Goal: Information Seeking & Learning: Learn about a topic

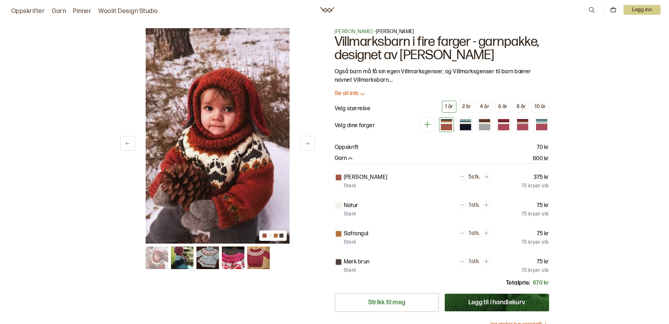
click at [310, 143] on button at bounding box center [307, 143] width 15 height 15
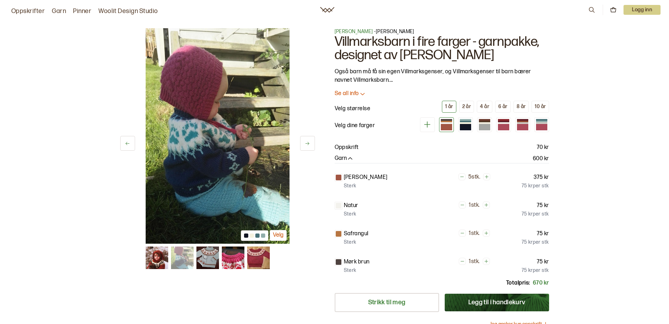
click at [310, 143] on button at bounding box center [307, 143] width 15 height 15
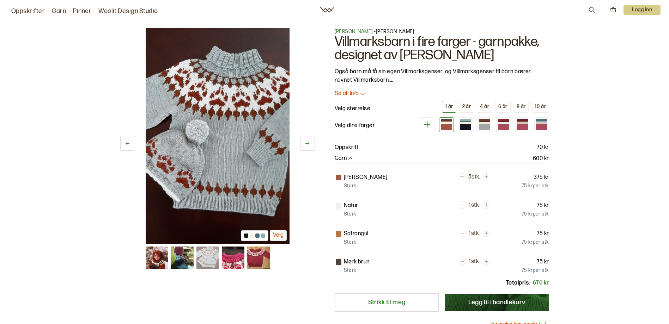
click at [310, 143] on button at bounding box center [307, 143] width 15 height 15
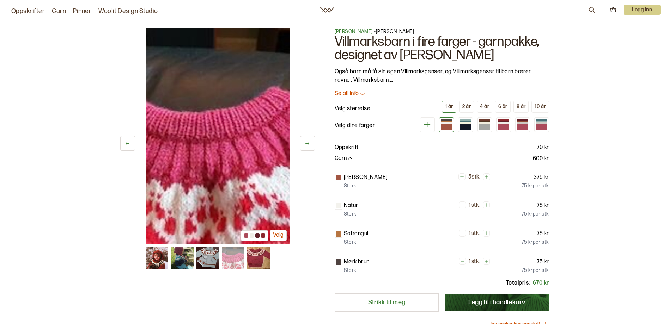
click at [310, 143] on button at bounding box center [307, 143] width 15 height 15
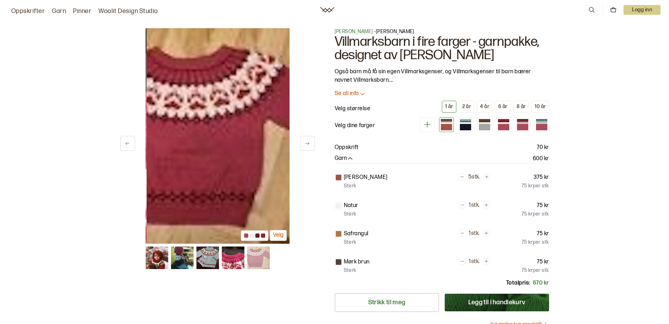
click at [310, 143] on button at bounding box center [307, 143] width 15 height 15
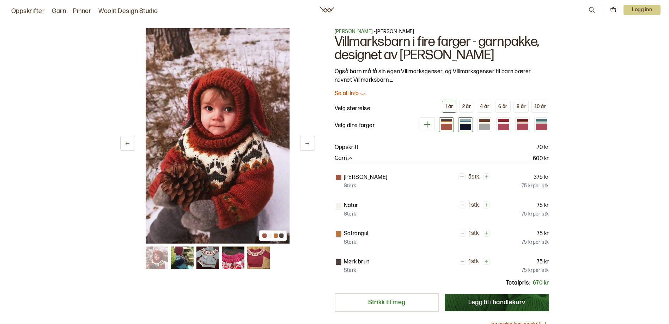
click at [464, 125] on div at bounding box center [465, 127] width 11 height 6
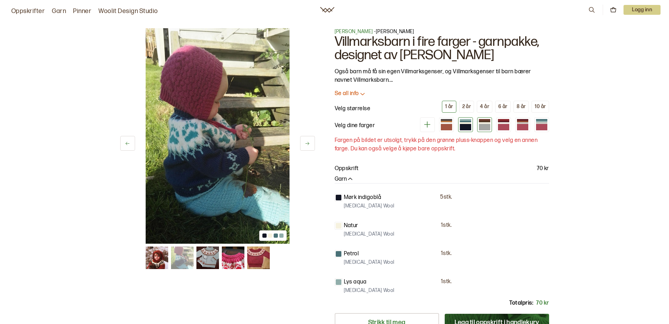
click at [479, 127] on div at bounding box center [484, 127] width 11 height 6
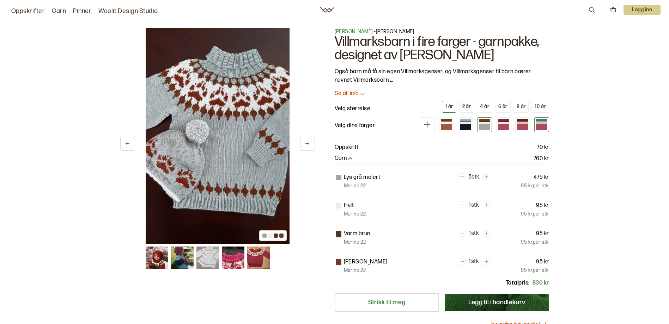
click at [548, 128] on div at bounding box center [541, 124] width 15 height 15
click at [546, 128] on div at bounding box center [541, 127] width 11 height 6
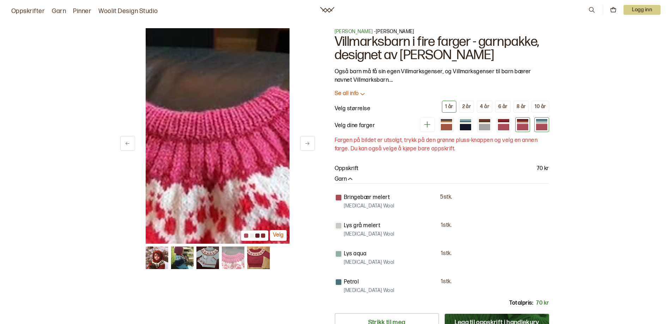
click at [528, 124] on div at bounding box center [522, 124] width 15 height 15
click at [524, 125] on div at bounding box center [522, 127] width 11 height 6
click at [504, 125] on div at bounding box center [503, 127] width 11 height 6
click at [488, 125] on div at bounding box center [484, 127] width 11 height 6
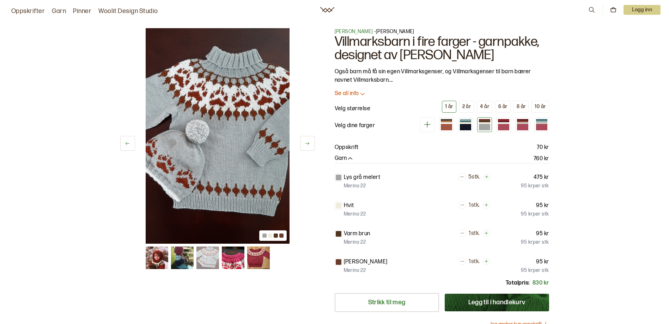
click at [341, 234] on div at bounding box center [338, 234] width 6 height 6
click at [339, 234] on div at bounding box center [338, 234] width 6 height 6
click at [500, 123] on div at bounding box center [503, 123] width 11 height 2
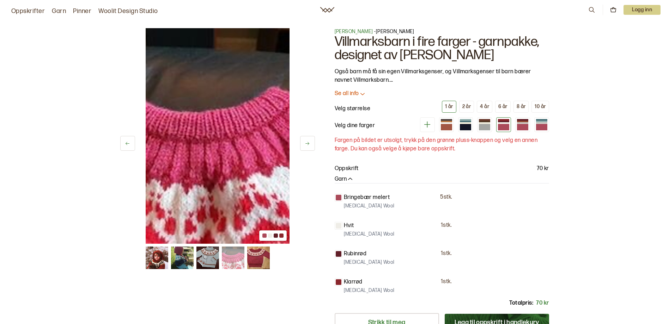
click at [429, 126] on icon at bounding box center [427, 124] width 9 height 9
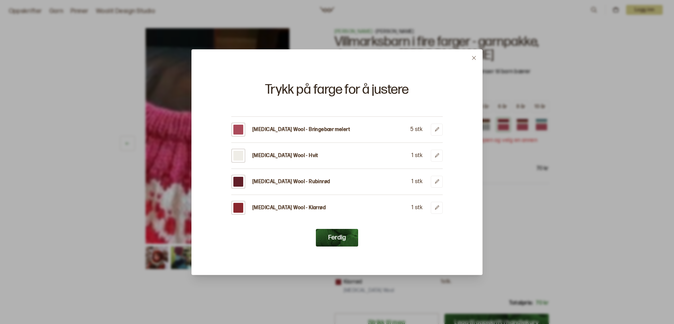
click at [474, 59] on icon at bounding box center [473, 57] width 5 height 5
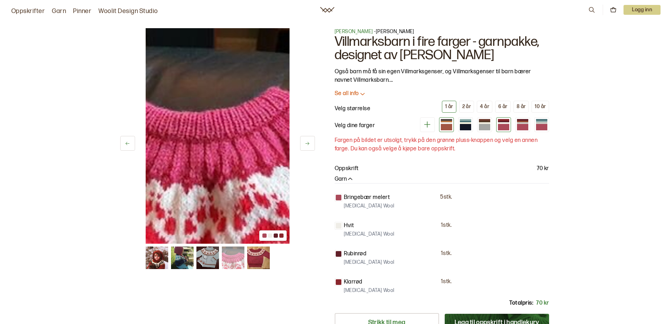
click at [451, 126] on div at bounding box center [446, 127] width 11 height 6
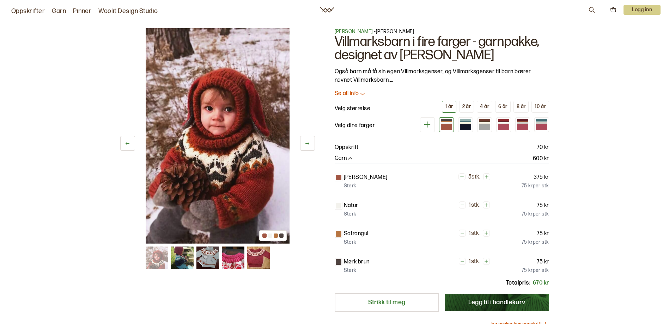
click at [258, 173] on img at bounding box center [218, 136] width 144 height 216
click at [265, 234] on div at bounding box center [264, 236] width 4 height 4
click at [265, 184] on img at bounding box center [218, 136] width 144 height 216
click at [180, 262] on img at bounding box center [182, 258] width 23 height 23
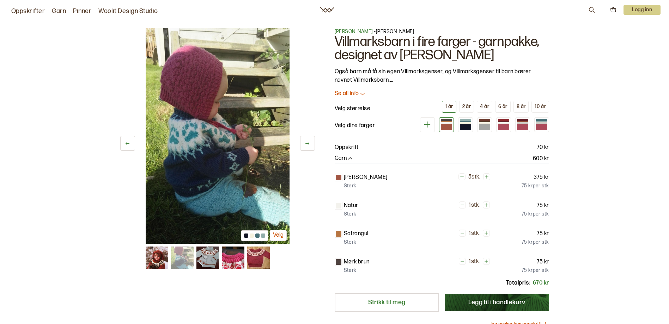
click at [257, 257] on img at bounding box center [258, 258] width 23 height 23
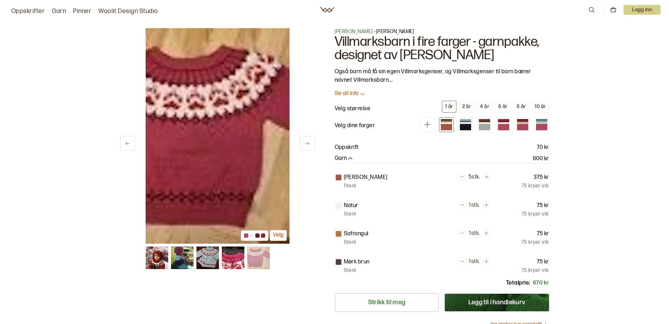
click at [241, 261] on img at bounding box center [233, 258] width 23 height 23
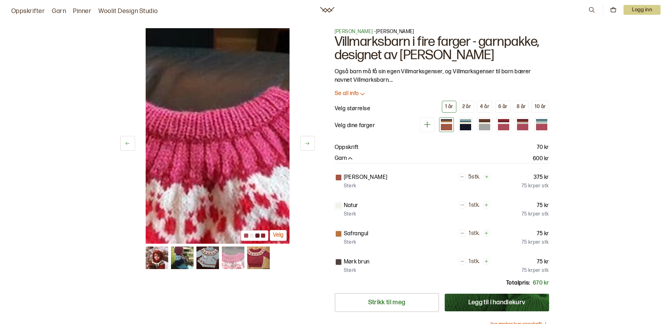
click at [203, 259] on img at bounding box center [207, 258] width 23 height 23
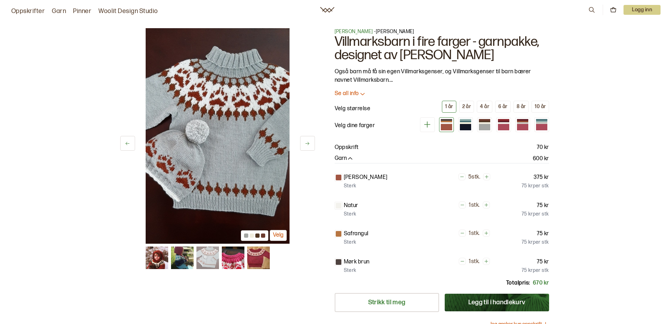
click at [186, 264] on img at bounding box center [182, 258] width 23 height 23
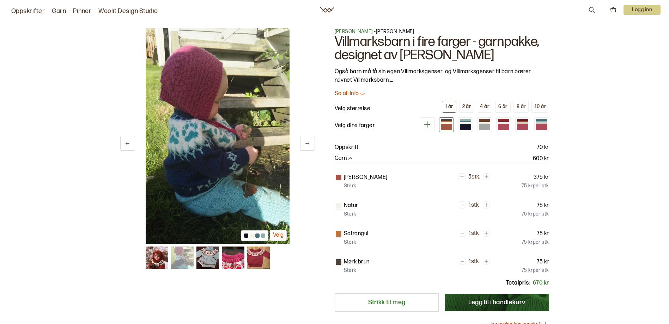
click at [310, 144] on button at bounding box center [307, 143] width 15 height 15
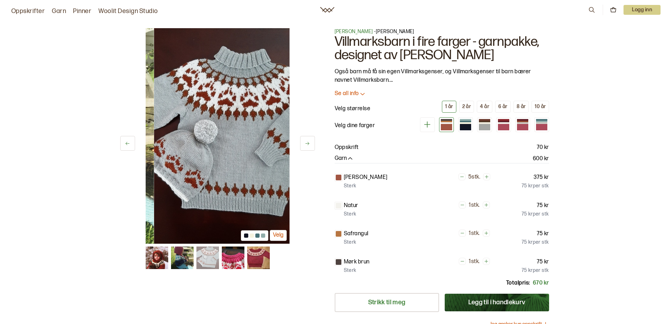
click at [310, 144] on button at bounding box center [307, 143] width 15 height 15
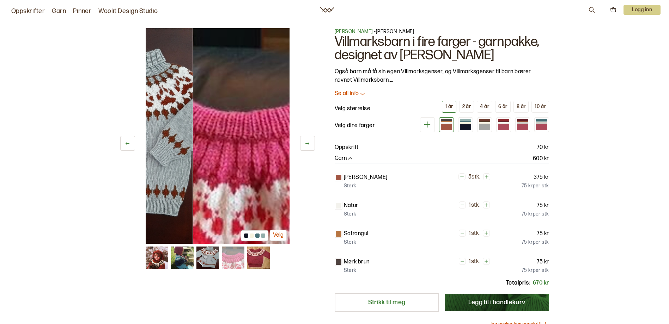
click at [310, 144] on button at bounding box center [307, 143] width 15 height 15
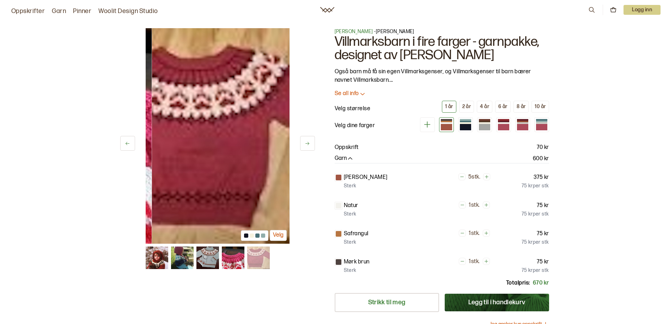
click at [310, 144] on button at bounding box center [307, 143] width 15 height 15
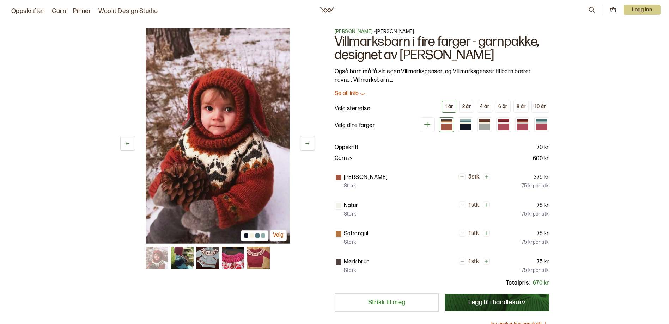
click at [310, 144] on button at bounding box center [307, 143] width 15 height 15
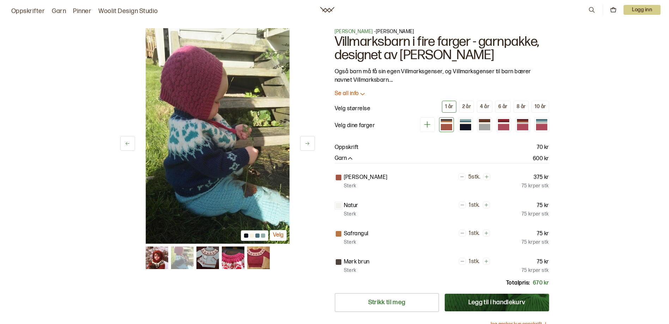
click at [310, 144] on button at bounding box center [307, 143] width 15 height 15
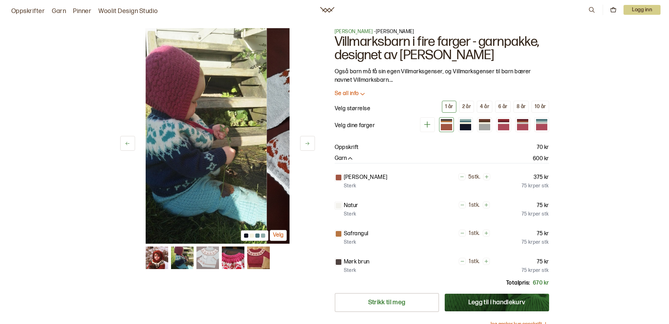
click at [310, 144] on button at bounding box center [307, 143] width 15 height 15
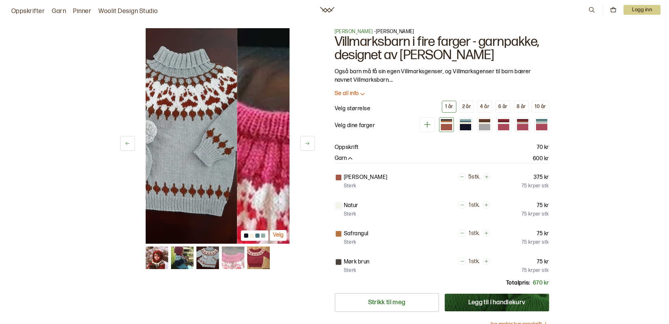
click at [310, 144] on button at bounding box center [307, 143] width 15 height 15
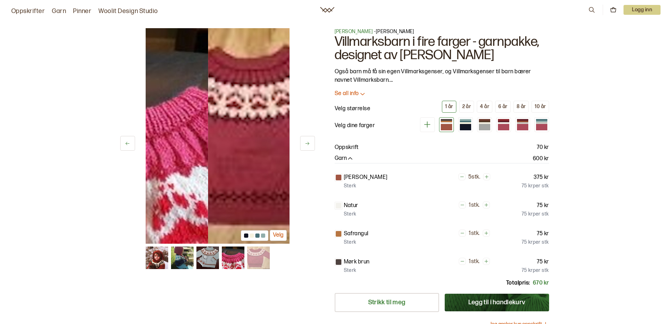
click at [310, 144] on button at bounding box center [307, 143] width 15 height 15
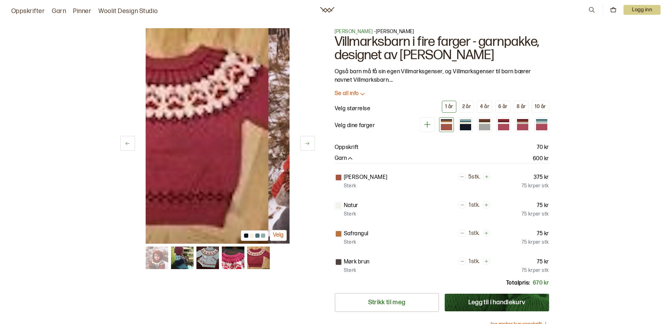
click at [310, 144] on button at bounding box center [307, 143] width 15 height 15
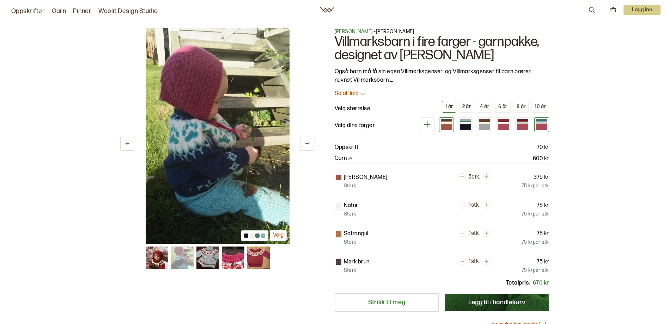
click at [538, 124] on div at bounding box center [541, 123] width 11 height 2
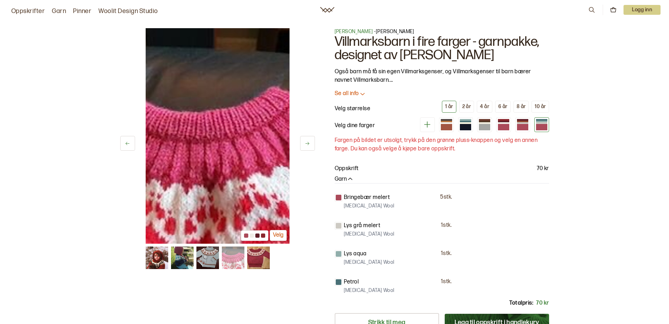
click at [186, 134] on img at bounding box center [218, 136] width 144 height 216
click at [594, 98] on div "4 av 5 Velg 4 av 5 Velg [PERSON_NAME] - [PERSON_NAME] Villmarksbarn i fire farg…" at bounding box center [334, 280] width 669 height 533
click at [504, 106] on div "6 år" at bounding box center [502, 107] width 9 height 6
click at [490, 109] on button "4 år" at bounding box center [484, 107] width 16 height 12
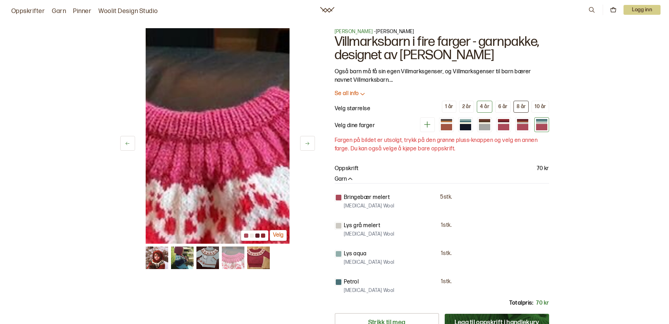
click at [513, 105] on button "8 år" at bounding box center [521, 107] width 16 height 12
click at [526, 105] on button "8 år" at bounding box center [521, 107] width 16 height 12
click at [538, 105] on div "10 år" at bounding box center [539, 107] width 11 height 6
click at [36, 13] on link "Oppskrifter" at bounding box center [27, 11] width 33 height 10
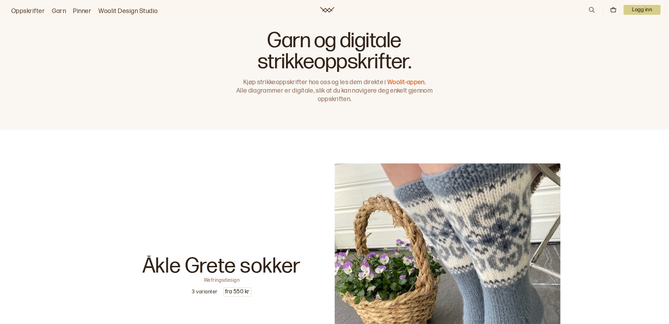
drag, startPoint x: 607, startPoint y: 199, endPoint x: 610, endPoint y: 208, distance: 8.9
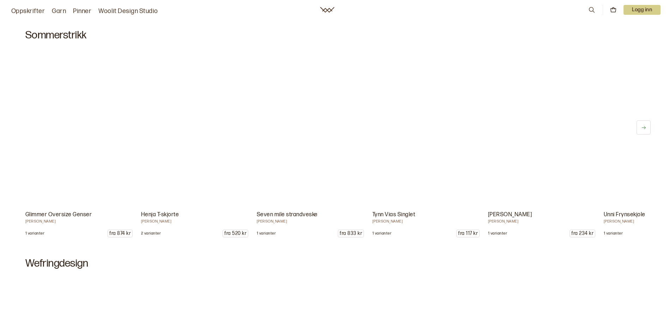
scroll to position [388, 0]
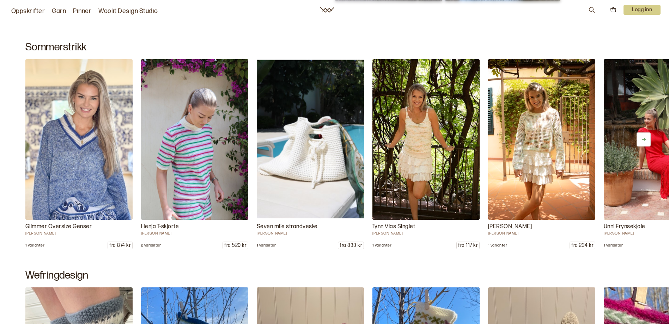
click at [41, 48] on h2 "Sommerstrikk" at bounding box center [334, 47] width 618 height 13
click at [648, 141] on button at bounding box center [643, 140] width 14 height 14
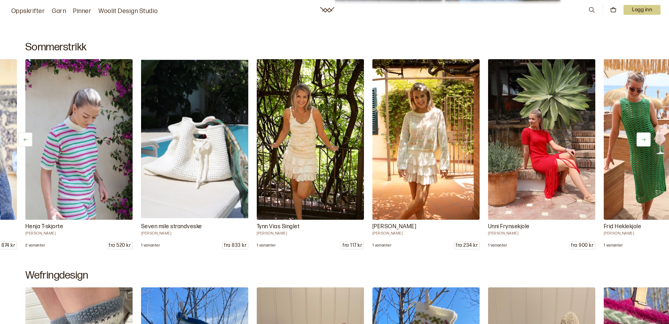
click at [648, 141] on button at bounding box center [643, 140] width 14 height 14
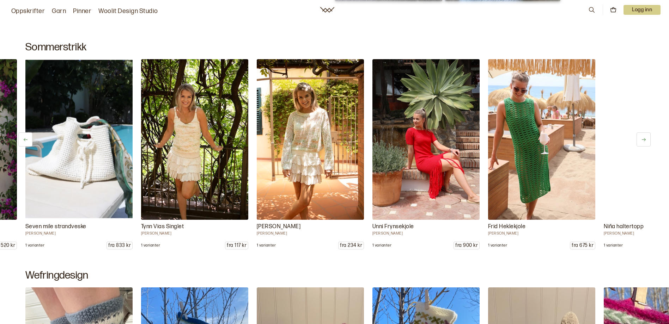
click at [648, 141] on button at bounding box center [643, 140] width 14 height 14
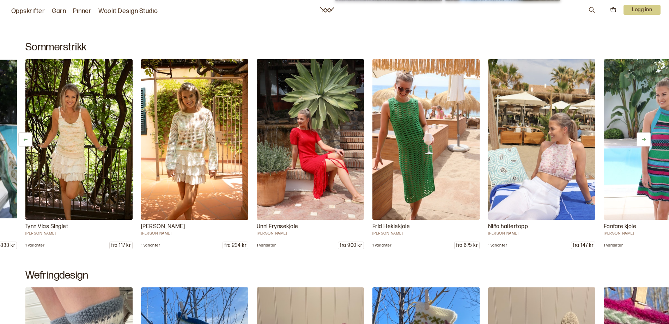
click at [648, 141] on button at bounding box center [643, 140] width 14 height 14
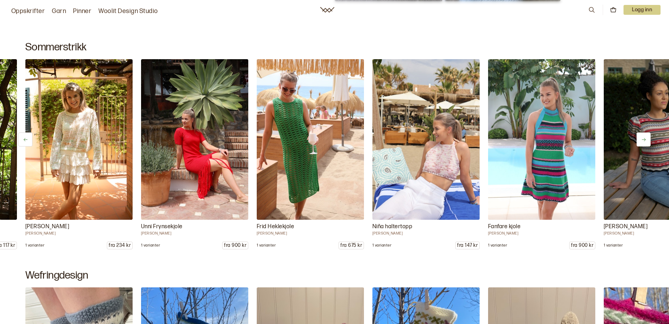
click at [648, 141] on button at bounding box center [643, 140] width 14 height 14
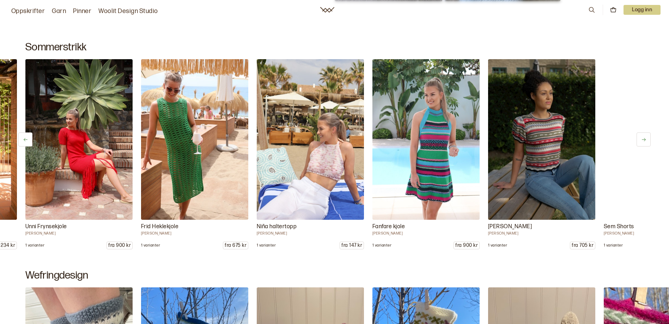
click at [648, 141] on button at bounding box center [643, 140] width 14 height 14
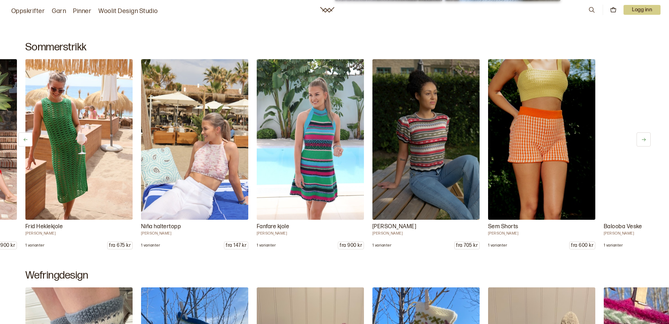
click at [648, 141] on button at bounding box center [643, 140] width 14 height 14
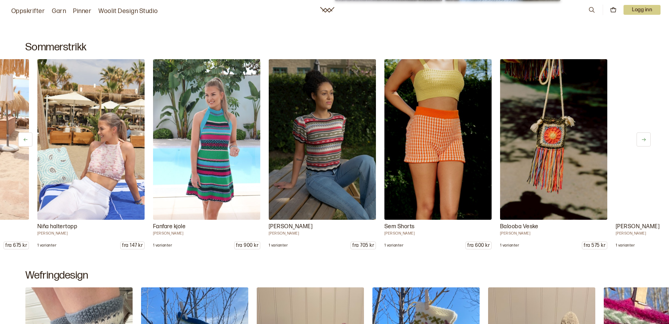
scroll to position [0, 809]
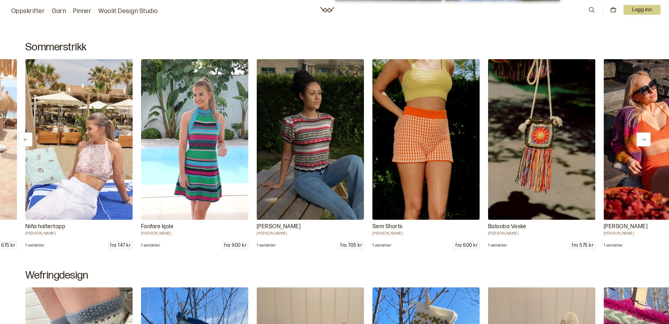
click at [648, 141] on button at bounding box center [643, 140] width 14 height 14
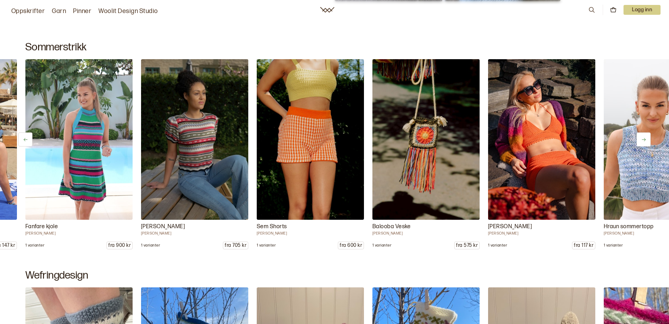
click at [648, 141] on button at bounding box center [643, 140] width 14 height 14
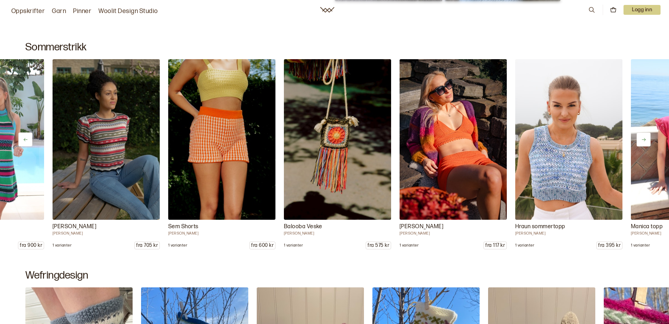
scroll to position [0, 1040]
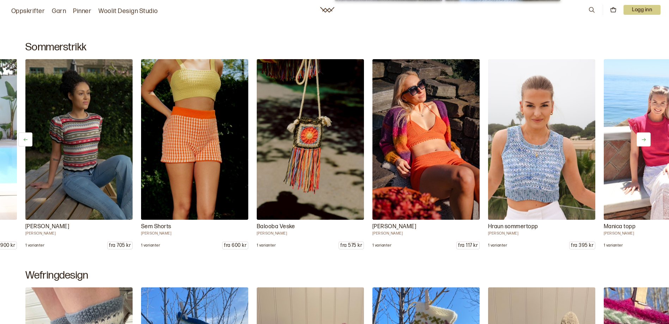
click at [648, 141] on button at bounding box center [643, 140] width 14 height 14
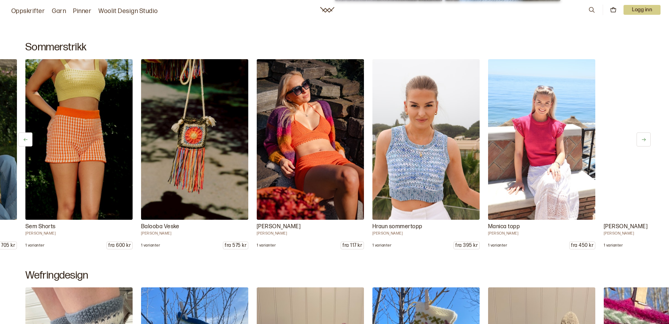
click at [648, 141] on button at bounding box center [643, 140] width 14 height 14
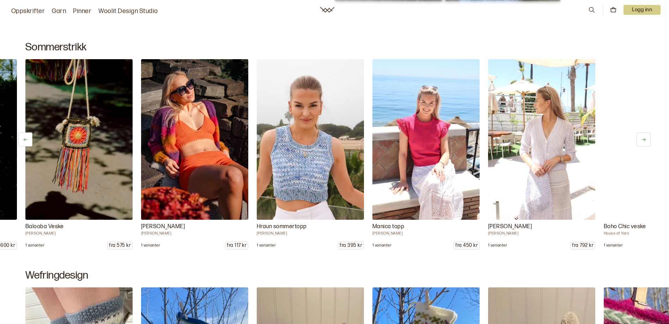
click at [648, 141] on button at bounding box center [643, 140] width 14 height 14
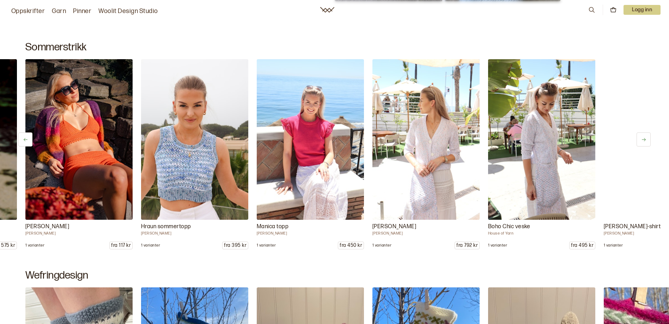
click at [648, 141] on button at bounding box center [643, 140] width 14 height 14
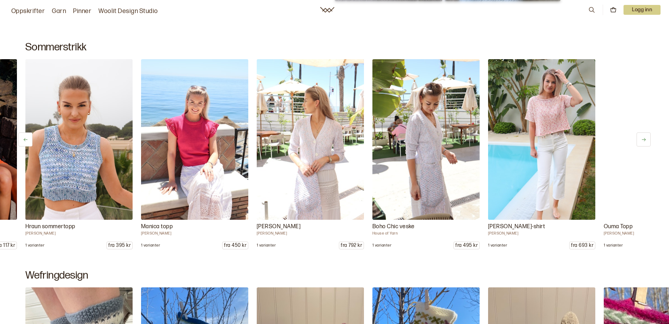
click at [648, 141] on button at bounding box center [643, 140] width 14 height 14
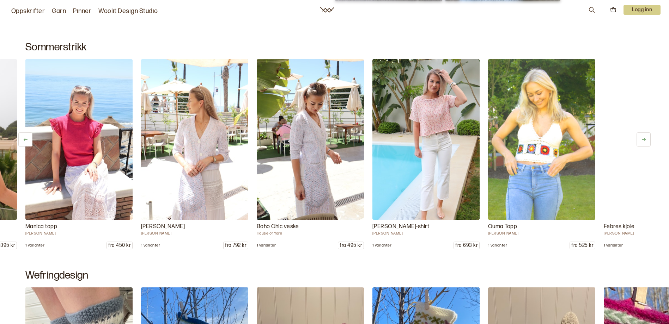
click at [648, 141] on button at bounding box center [643, 140] width 14 height 14
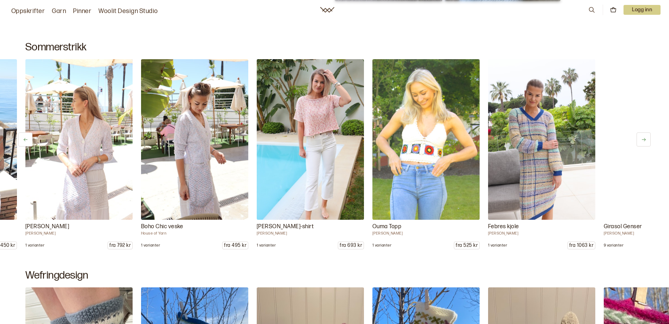
click at [648, 141] on button at bounding box center [643, 140] width 14 height 14
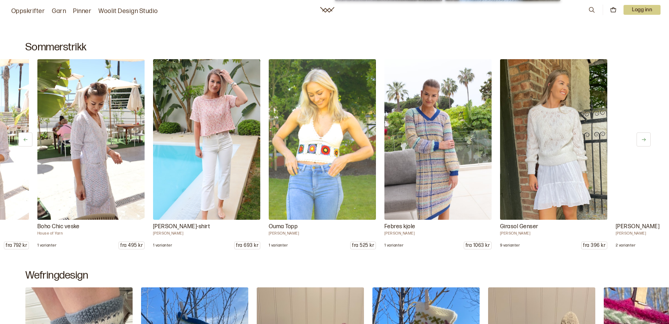
scroll to position [0, 1849]
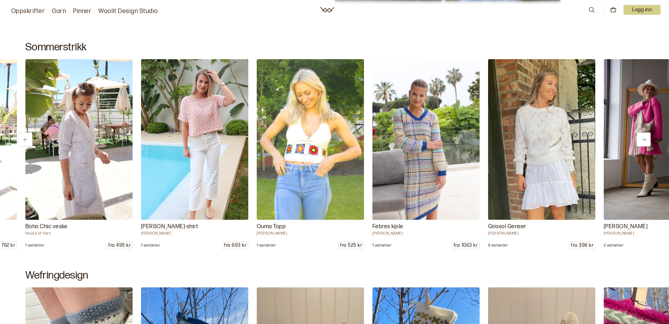
click at [648, 141] on button at bounding box center [643, 140] width 14 height 14
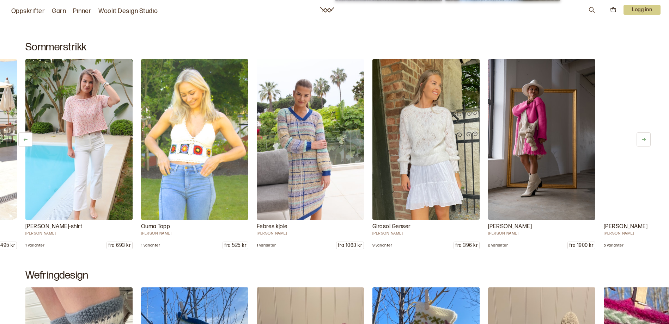
click at [648, 141] on button at bounding box center [643, 140] width 14 height 14
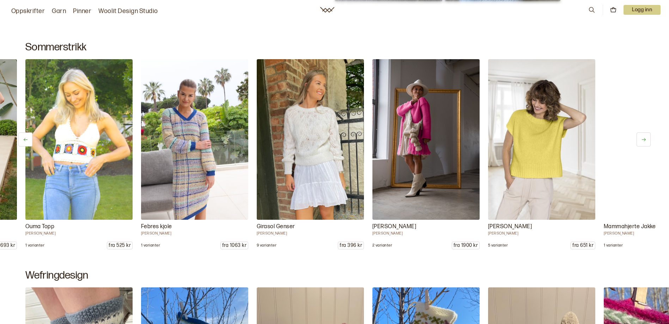
click at [648, 141] on button at bounding box center [643, 140] width 14 height 14
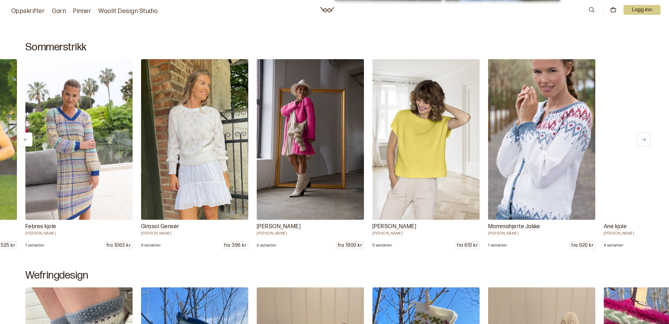
click at [648, 141] on button at bounding box center [643, 140] width 14 height 14
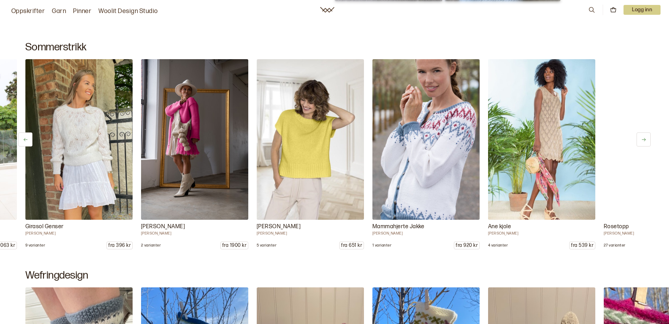
click at [648, 141] on button at bounding box center [643, 140] width 14 height 14
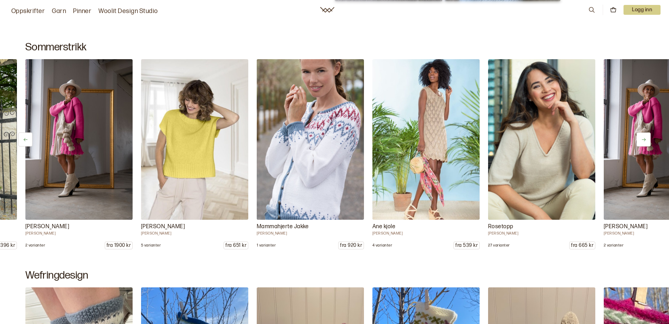
click at [648, 141] on button at bounding box center [643, 140] width 14 height 14
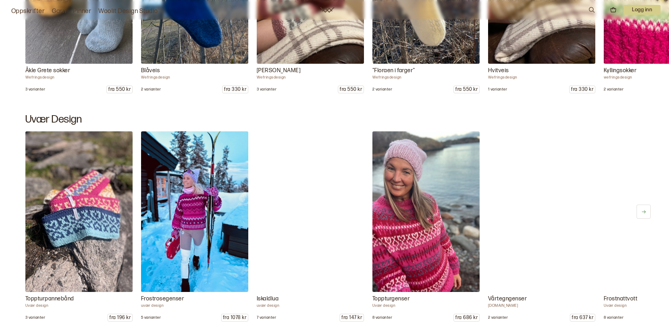
scroll to position [811, 0]
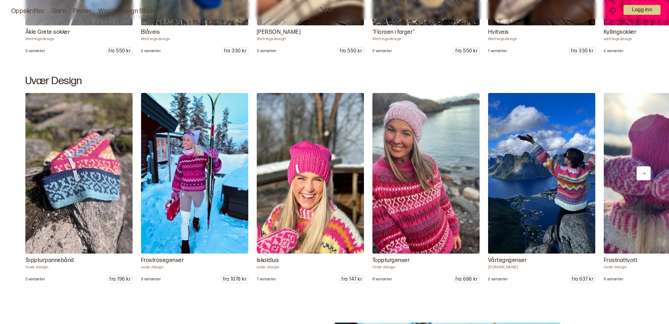
click at [641, 174] on icon at bounding box center [643, 173] width 5 height 5
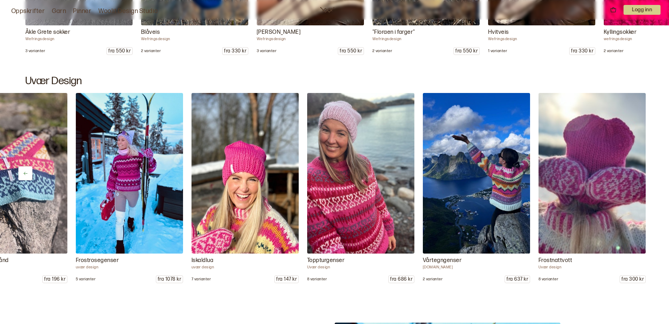
scroll to position [0, 67]
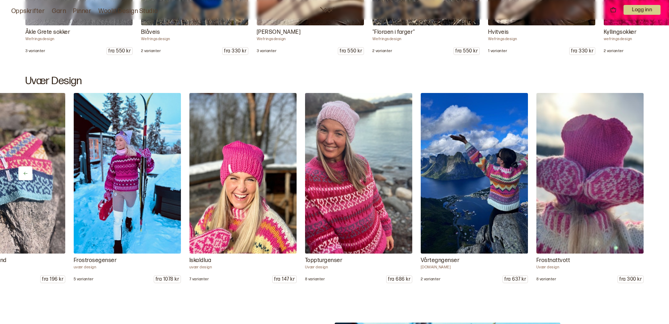
click at [24, 170] on button at bounding box center [25, 173] width 14 height 14
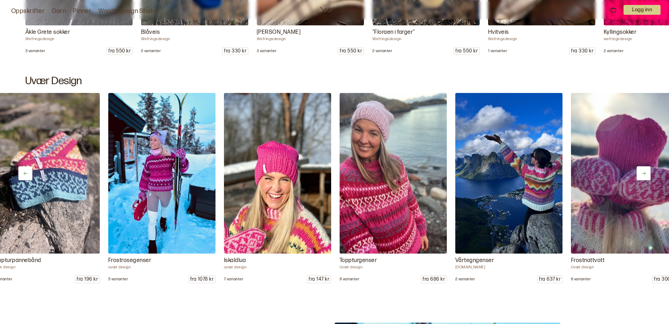
scroll to position [0, 0]
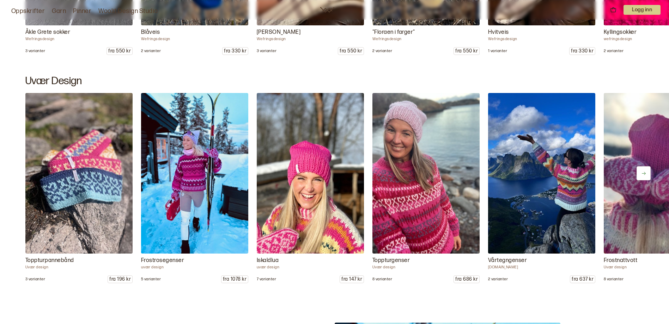
click at [65, 178] on img at bounding box center [79, 173] width 112 height 169
